Goal: Communication & Community: Answer question/provide support

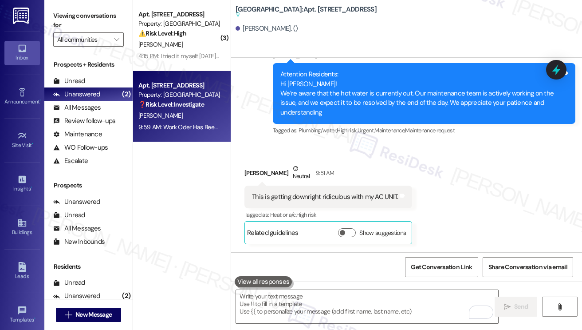
scroll to position [13207, 0]
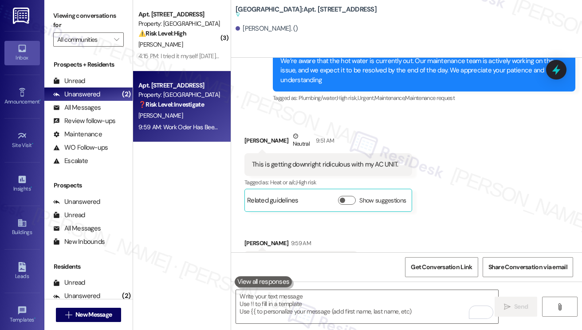
click at [334, 160] on div "This is getting downright ridiculous with my AC UNIT." at bounding box center [325, 164] width 146 height 9
click at [296, 257] on div "Work Oder Has Been Submitted." at bounding box center [297, 261] width 91 height 9
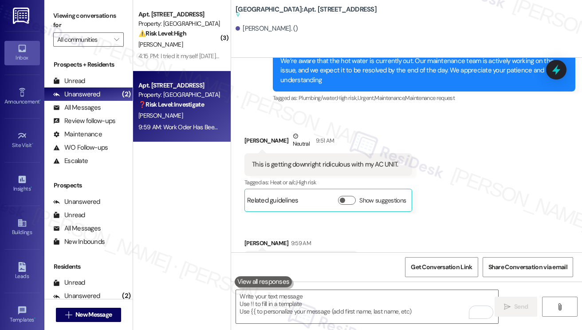
click at [296, 257] on div "Work Oder Has Been Submitted." at bounding box center [297, 261] width 91 height 9
click at [297, 298] on textarea "To enrich screen reader interactions, please activate Accessibility in Grammarl…" at bounding box center [367, 306] width 262 height 33
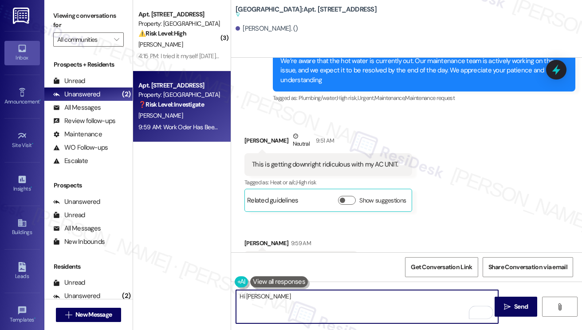
click at [300, 160] on div "This is getting downright ridiculous with my AC UNIT." at bounding box center [325, 164] width 146 height 9
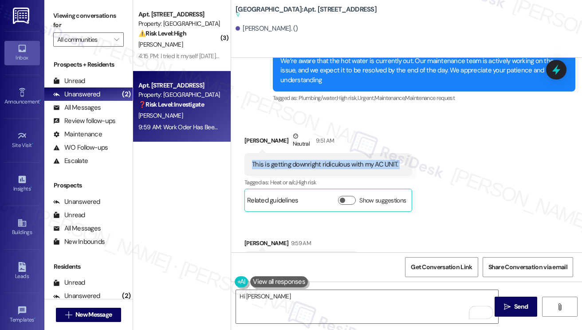
click at [300, 160] on div "This is getting downright ridiculous with my AC UNIT." at bounding box center [325, 164] width 146 height 9
click at [310, 257] on div "Work Oder Has Been Submitted." at bounding box center [297, 261] width 91 height 9
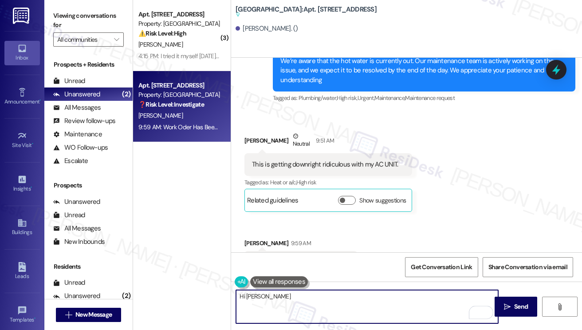
click at [272, 305] on textarea "Hi [PERSON_NAME]" at bounding box center [367, 306] width 262 height 33
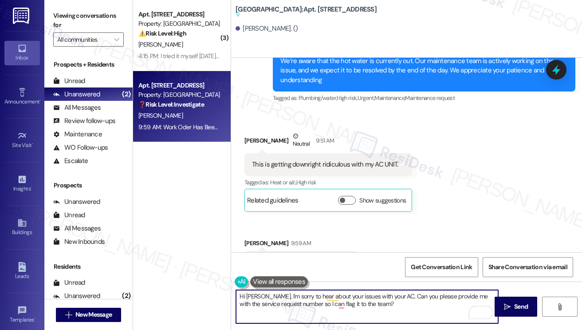
click at [390, 302] on textarea "Hi [PERSON_NAME], I'm sorry to hear about your issues with your AC. Can you ple…" at bounding box center [367, 306] width 262 height 33
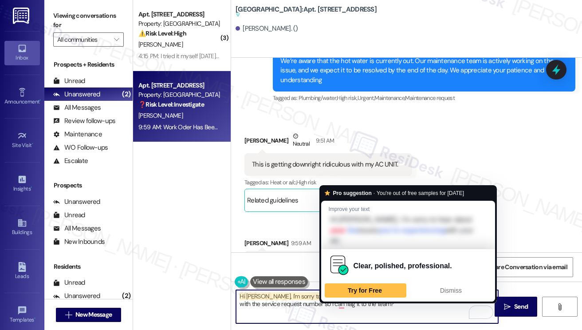
click at [328, 296] on textarea "Hi [PERSON_NAME], I'm sorry to hear about your issues with your AC. Can you ple…" at bounding box center [367, 306] width 262 height 33
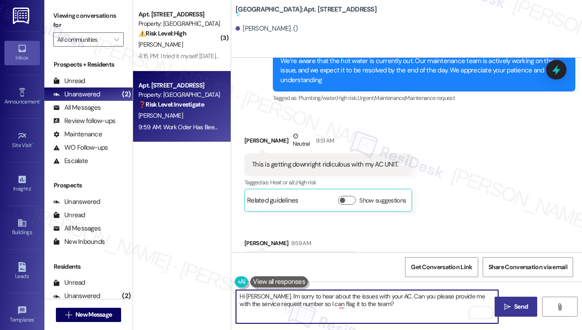
type textarea "Hi [PERSON_NAME], I'm sorry to hear about the issues with your AC. Can you plea…"
click at [509, 309] on icon "" at bounding box center [507, 306] width 7 height 7
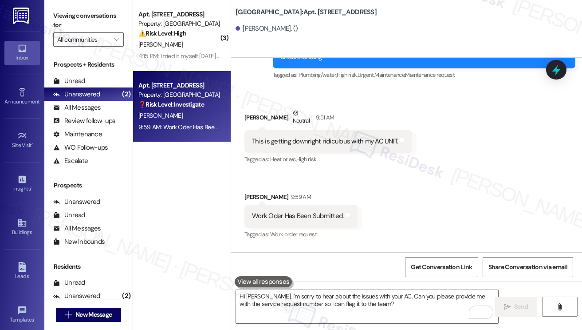
scroll to position [13255, 0]
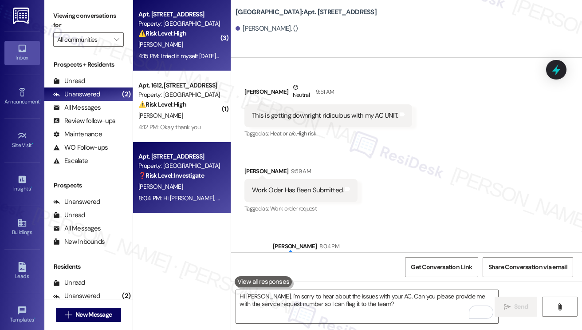
click at [212, 53] on div "4:15 PM: I tried it myself [DATE] and it did the same thing 4:15 PM: I tried it…" at bounding box center [209, 56] width 143 height 8
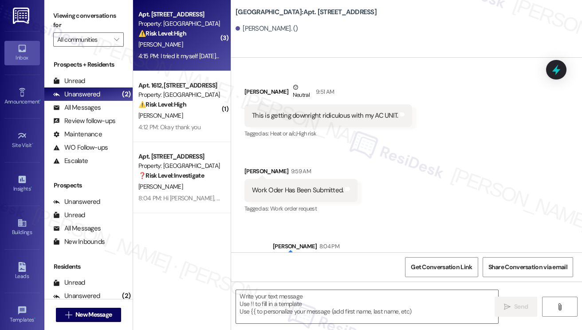
type textarea "Fetching suggested responses. Please feel free to read through the conversation…"
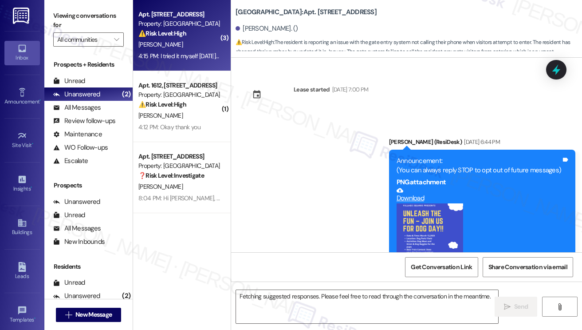
scroll to position [6331, 0]
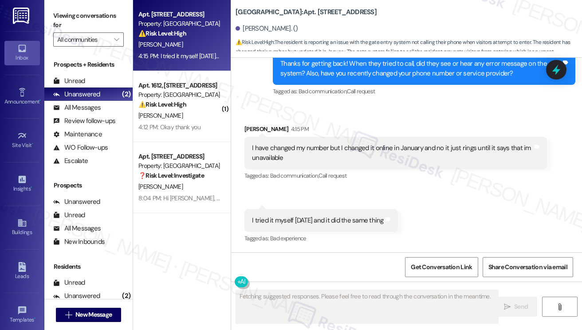
click at [295, 146] on div "I have changed my number but I changed it online in January and no it just ring…" at bounding box center [392, 152] width 281 height 19
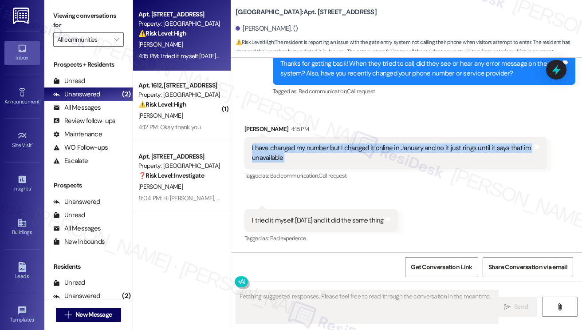
click at [295, 146] on div "I have changed my number but I changed it online in January and no it just ring…" at bounding box center [392, 152] width 281 height 19
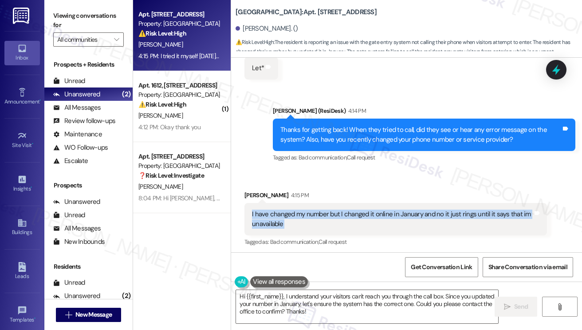
scroll to position [6242, 0]
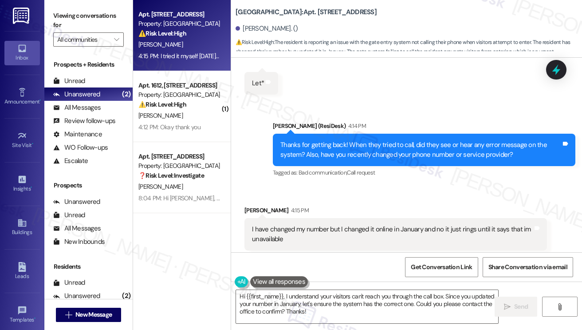
click at [339, 143] on div "Thanks for getting back! When they tried to call, did they see or hear any erro…" at bounding box center [424, 150] width 303 height 32
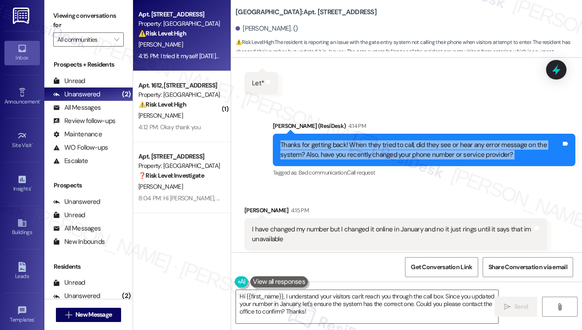
click at [339, 143] on div "Thanks for getting back! When they tried to call, did they see or hear any erro…" at bounding box center [424, 150] width 303 height 32
click at [404, 155] on div "Thanks for getting back! When they tried to call, did they see or hear any erro…" at bounding box center [420, 149] width 281 height 19
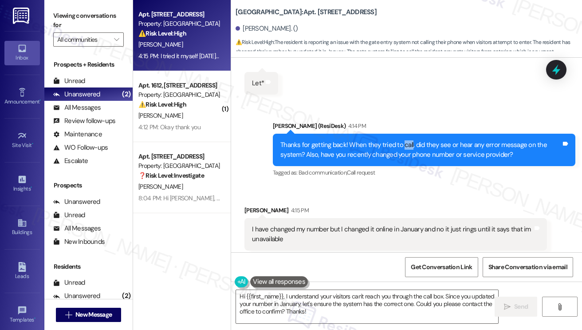
click at [404, 155] on div "Thanks for getting back! When they tried to call, did they see or hear any erro…" at bounding box center [420, 149] width 281 height 19
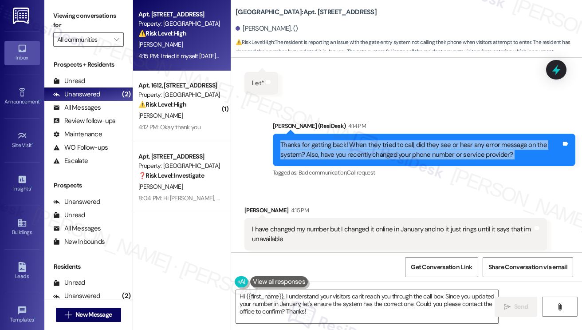
click at [404, 155] on div "Thanks for getting back! When they tried to call, did they see or hear any erro…" at bounding box center [420, 149] width 281 height 19
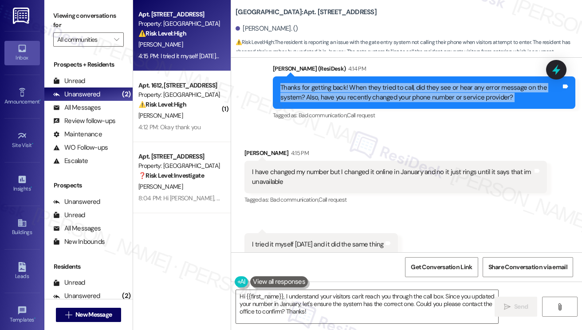
scroll to position [6331, 0]
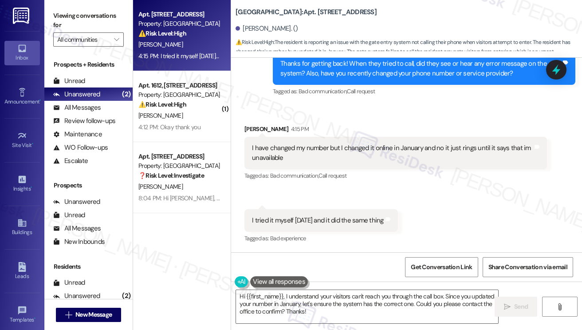
click at [290, 219] on div "I tried it myself [DATE] and it did the same thing" at bounding box center [318, 220] width 132 height 9
click at [312, 152] on div "I have changed my number but I changed it online in January and no it just ring…" at bounding box center [392, 152] width 281 height 19
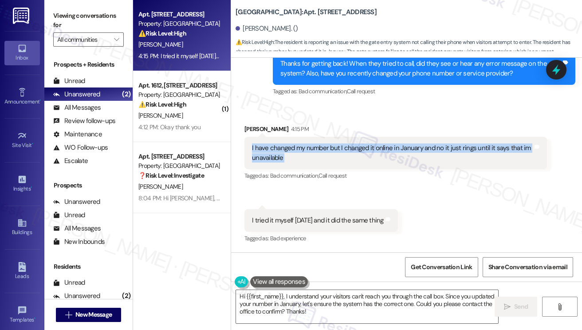
click at [312, 152] on div "I have changed my number but I changed it online in January and no it just ring…" at bounding box center [392, 152] width 281 height 19
click at [335, 151] on div "I have changed my number but I changed it online in January and no it just ring…" at bounding box center [392, 152] width 281 height 19
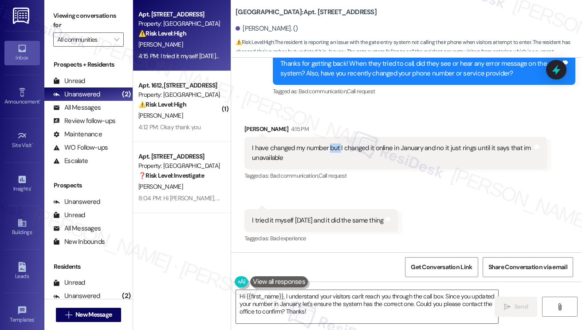
click at [335, 151] on div "I have changed my number but I changed it online in January and no it just ring…" at bounding box center [392, 152] width 281 height 19
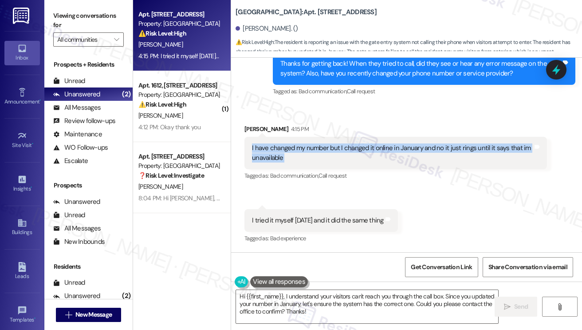
click at [335, 151] on div "I have changed my number but I changed it online in January and no it just ring…" at bounding box center [392, 152] width 281 height 19
click at [448, 147] on div "I have changed my number but I changed it online in January and no it just ring…" at bounding box center [392, 152] width 281 height 19
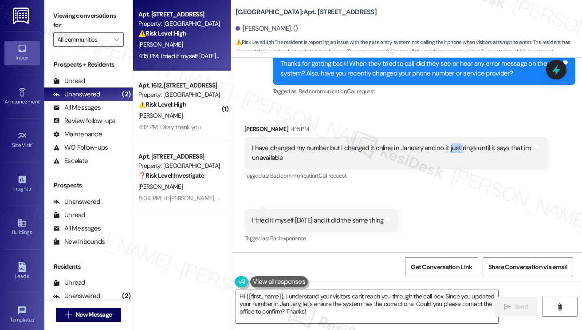
click at [448, 147] on div "I have changed my number but I changed it online in January and no it just ring…" at bounding box center [392, 152] width 281 height 19
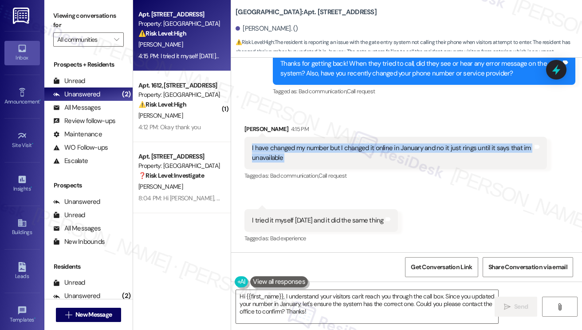
click at [448, 147] on div "I have changed my number but I changed it online in January and no it just ring…" at bounding box center [392, 152] width 281 height 19
click at [333, 147] on div "I have changed my number but I changed it online in January and no it just ring…" at bounding box center [392, 152] width 281 height 19
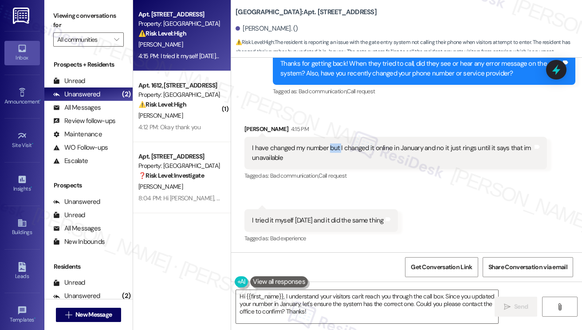
click at [333, 147] on div "I have changed my number but I changed it online in January and no it just ring…" at bounding box center [392, 152] width 281 height 19
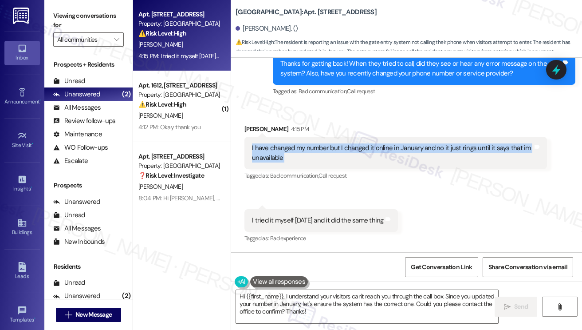
click at [333, 147] on div "I have changed my number but I changed it online in January and no it just ring…" at bounding box center [392, 152] width 281 height 19
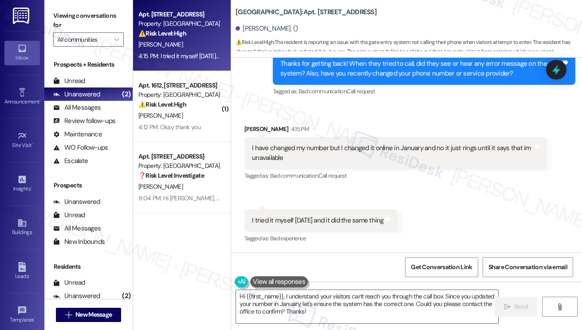
click at [316, 217] on div "I tried it myself [DATE] and it did the same thing" at bounding box center [318, 220] width 132 height 9
click at [299, 296] on textarea "Hi {{first_name}}, I understand your visitors can't reach you through the call …" at bounding box center [367, 306] width 262 height 33
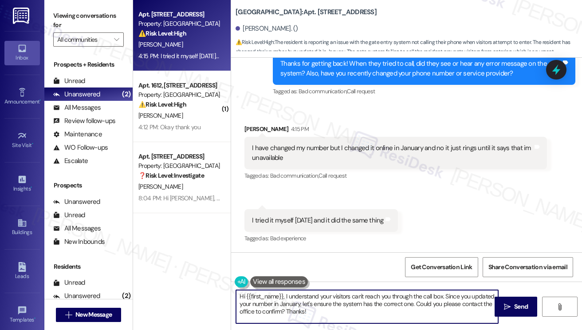
click at [299, 296] on textarea "Hi {{first_name}}, I understand your visitors can't reach you through the call …" at bounding box center [367, 306] width 262 height 33
click at [352, 309] on textarea "Hi {{first_name}}, I understand your visitors can't reach you through the call …" at bounding box center [367, 306] width 262 height 33
drag, startPoint x: 375, startPoint y: 312, endPoint x: 232, endPoint y: 285, distance: 145.3
click at [232, 285] on div "Hi {{first_name}}, I understand your visitors can't reach you through the call …" at bounding box center [406, 314] width 351 height 67
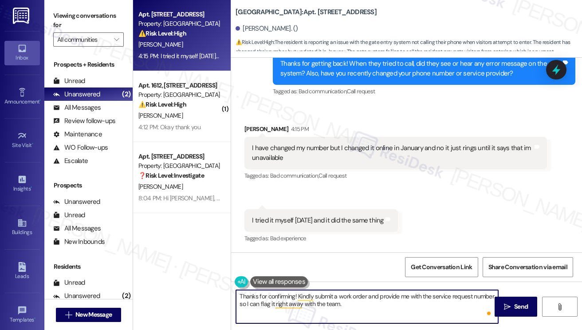
click at [370, 304] on textarea "Thanks for confirming! Kindly submit a work order and provide me with the servi…" at bounding box center [367, 306] width 262 height 33
type textarea "Thanks for confirming! Kindly submit a work order and provide me with the servi…"
click at [507, 300] on button " Send" at bounding box center [516, 306] width 43 height 20
click at [343, 300] on textarea "Thanks for confirming! Kindly submit a work order and provide me with the servi…" at bounding box center [368, 306] width 262 height 33
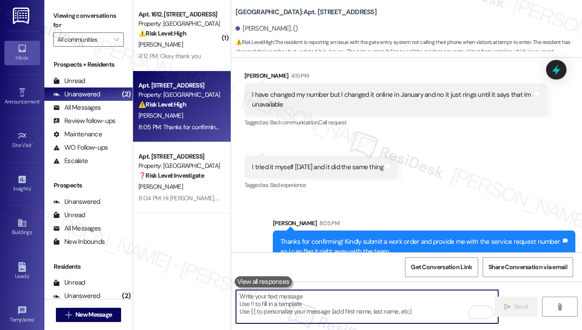
scroll to position [6402, 0]
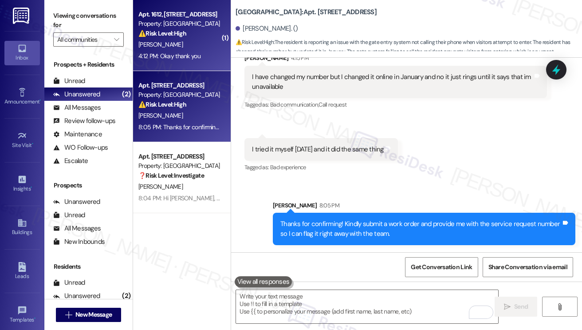
click at [190, 46] on div "[PERSON_NAME]" at bounding box center [180, 44] width 84 height 11
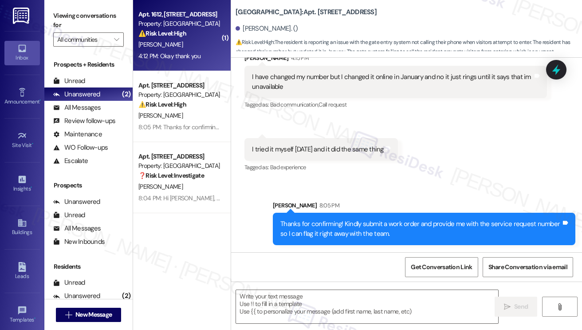
type textarea "Fetching suggested responses. Please feel free to read through the conversation…"
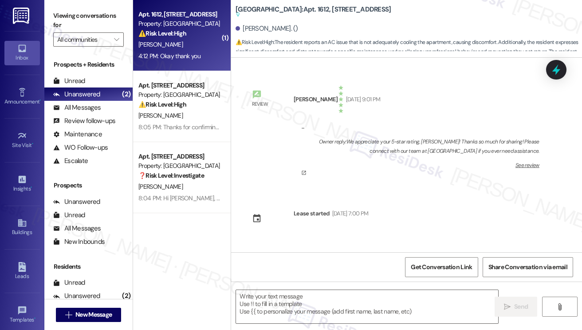
scroll to position [5675, 0]
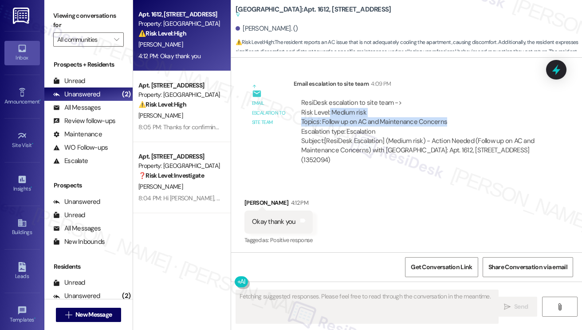
drag, startPoint x: 328, startPoint y: 115, endPoint x: 481, endPoint y: 121, distance: 152.8
click at [481, 121] on div "ResiDesk escalation to site team -> Risk Level: Medium risk Topics: Follow up o…" at bounding box center [420, 117] width 238 height 38
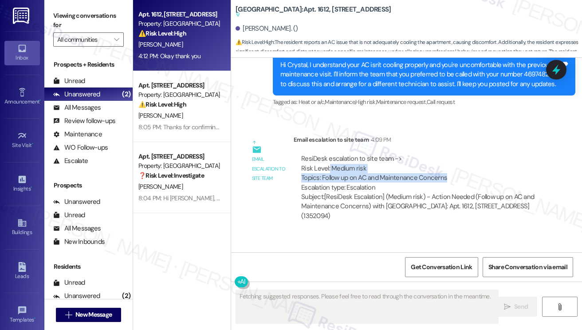
scroll to position [5497, 0]
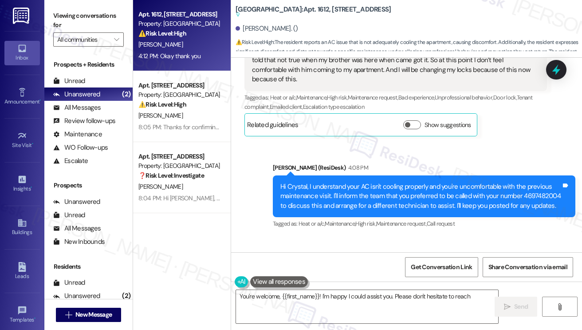
click at [357, 187] on div "Hi Crystal, I understand your AC isn't cooling properly and you're uncomfortabl…" at bounding box center [420, 196] width 281 height 28
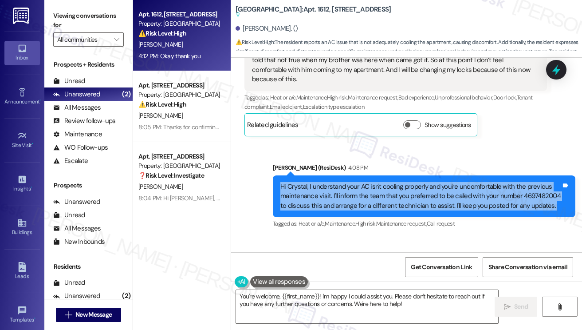
click at [357, 187] on div "Hi Crystal, I understand your AC isn't cooling properly and you're uncomfortabl…" at bounding box center [420, 196] width 281 height 28
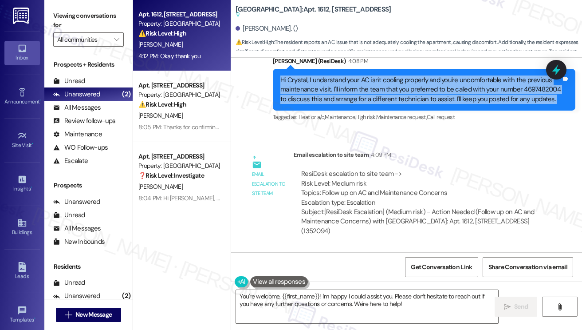
scroll to position [5675, 0]
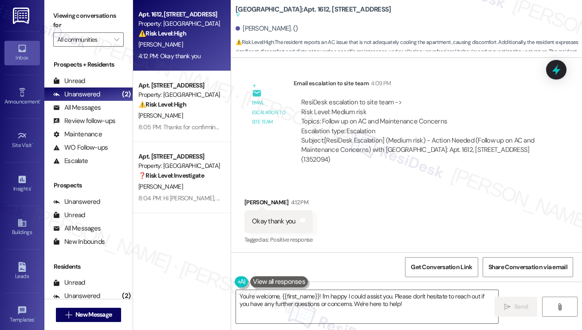
click at [389, 124] on div "ResiDesk escalation to site team -> Risk Level: Medium risk Topics: Follow up o…" at bounding box center [420, 117] width 238 height 38
click at [352, 302] on textarea "You're welcome, {{first_name}}! I'm happy I could assist you. Please don't hesi…" at bounding box center [367, 306] width 262 height 33
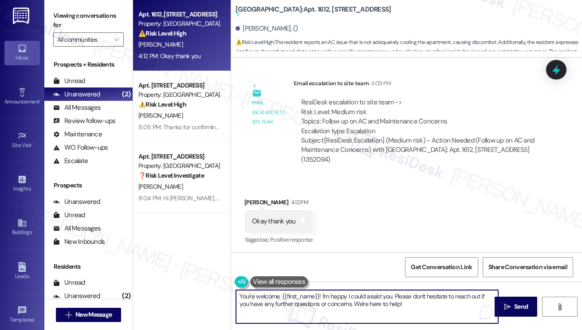
click at [352, 302] on textarea "You're welcome, {{first_name}}! I'm happy I could assist you. Please don't hesi…" at bounding box center [367, 306] width 262 height 33
click at [359, 300] on textarea "You're welcome, {{first_name}}! I'm happy I could assist you. Please don't hesi…" at bounding box center [367, 306] width 262 height 33
drag, startPoint x: 393, startPoint y: 298, endPoint x: 323, endPoint y: 293, distance: 70.7
click at [323, 293] on textarea "You're welcome, {{first_name}}! I'm happy I could assist you. Please don't hesi…" at bounding box center [367, 306] width 262 height 33
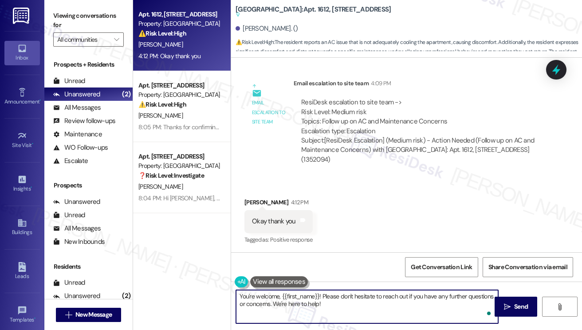
click at [363, 308] on textarea "You're welcome, {{first_name}}! Please don't hesitate to reach out if you have …" at bounding box center [367, 306] width 262 height 33
type textarea "You're welcome, {{first_name}}! Please don't hesitate to reach out if you have …"
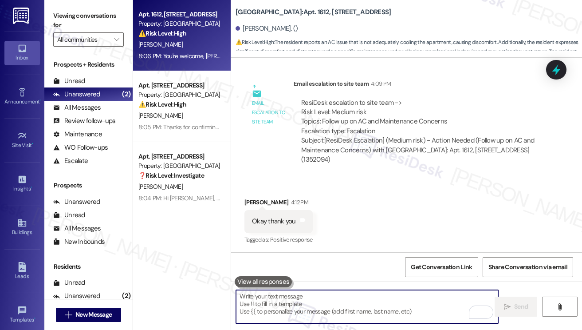
scroll to position [5701, 0]
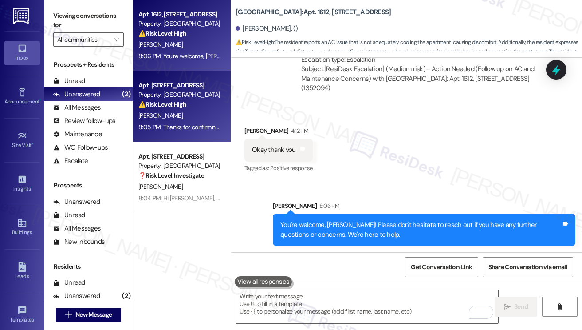
click at [206, 117] on div "[PERSON_NAME]" at bounding box center [180, 115] width 84 height 11
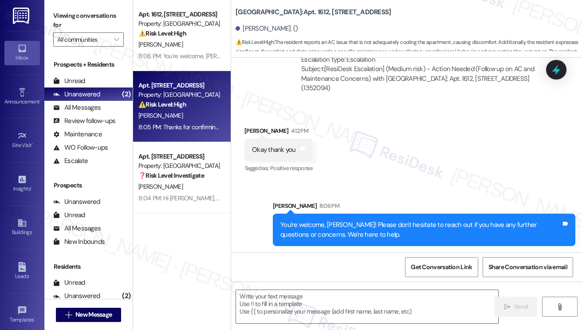
type textarea "Fetching suggested responses. Please feel free to read through the conversation…"
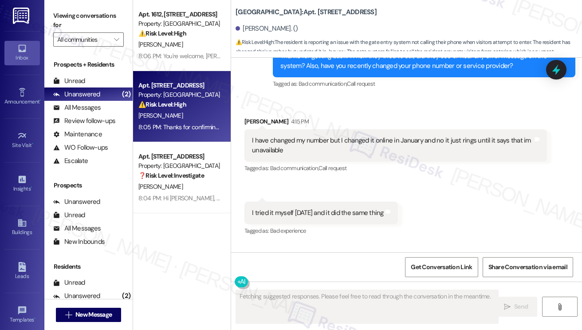
scroll to position [6415, 0]
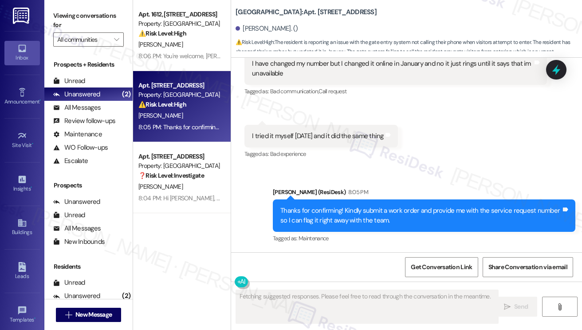
click at [326, 221] on div "Thanks for confirming! Kindly submit a work order and provide me with the servi…" at bounding box center [420, 215] width 281 height 19
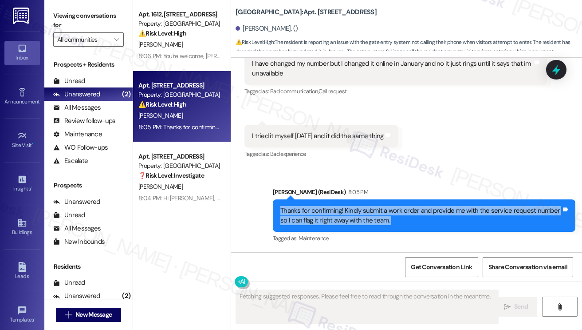
click at [326, 221] on div "Thanks for confirming! Kindly submit a work order and provide me with the servi…" at bounding box center [420, 215] width 281 height 19
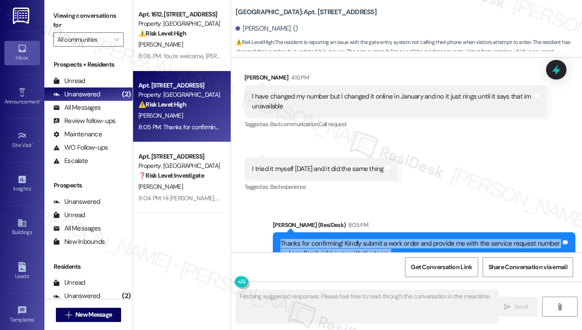
scroll to position [6326, 0]
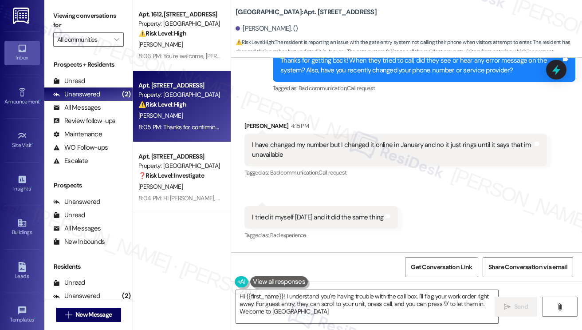
type textarea "Hi {{first_name}}! I understand you're having trouble with the call box. I'll f…"
